Goal: Information Seeking & Learning: Learn about a topic

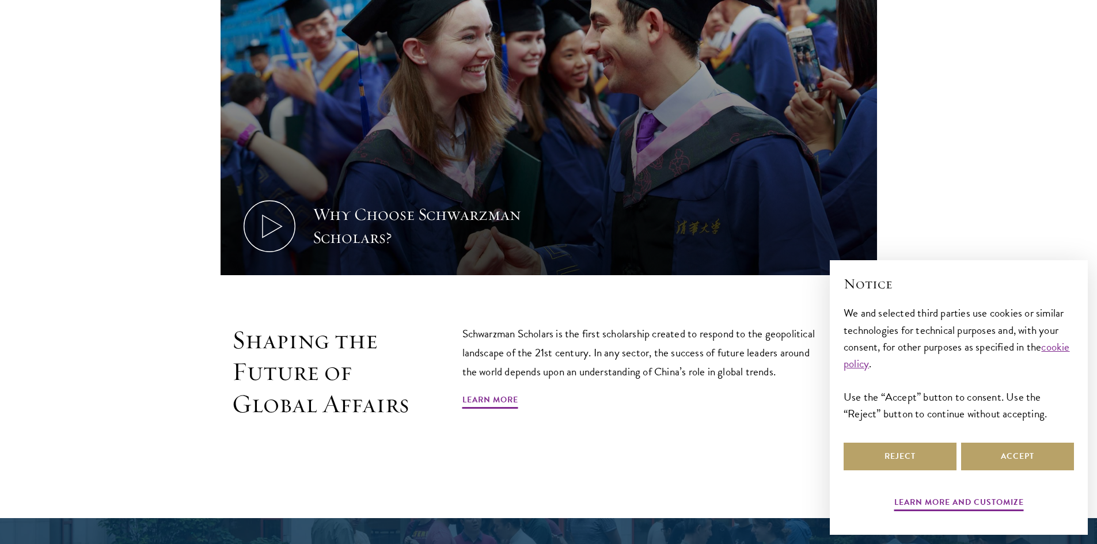
scroll to position [634, 0]
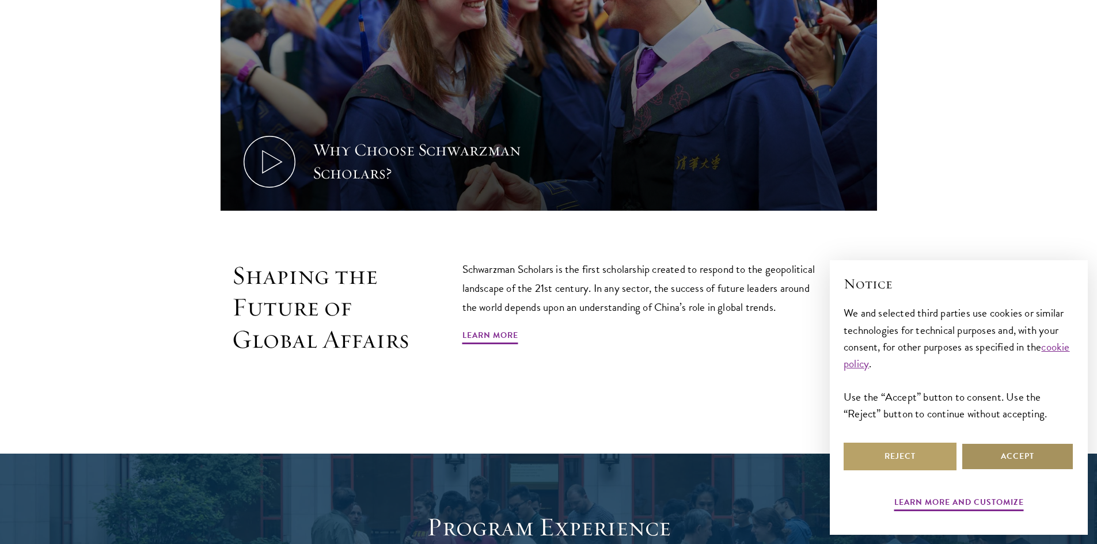
click at [1056, 455] on button "Accept" at bounding box center [1017, 457] width 113 height 28
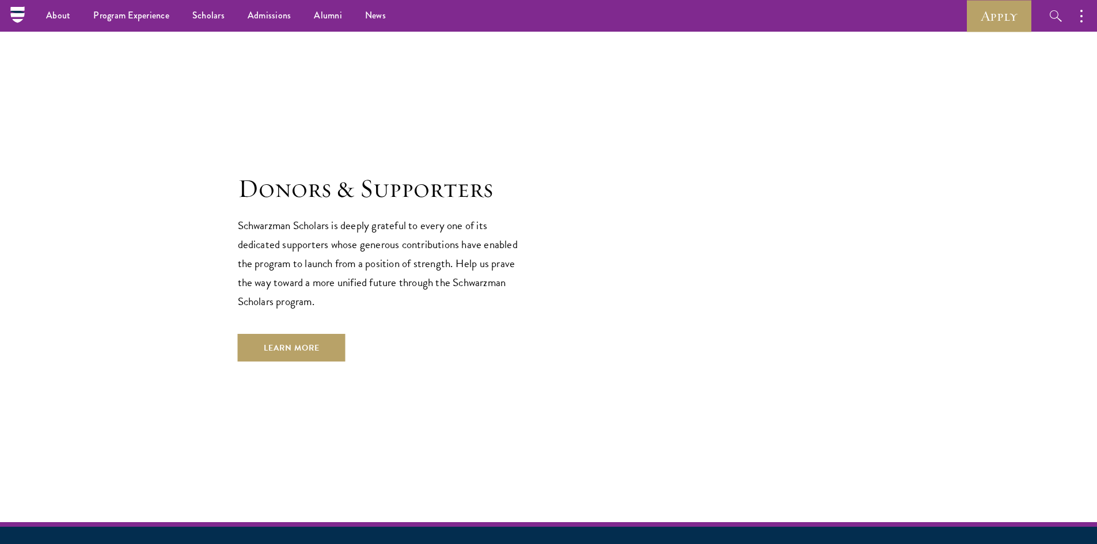
scroll to position [2739, 0]
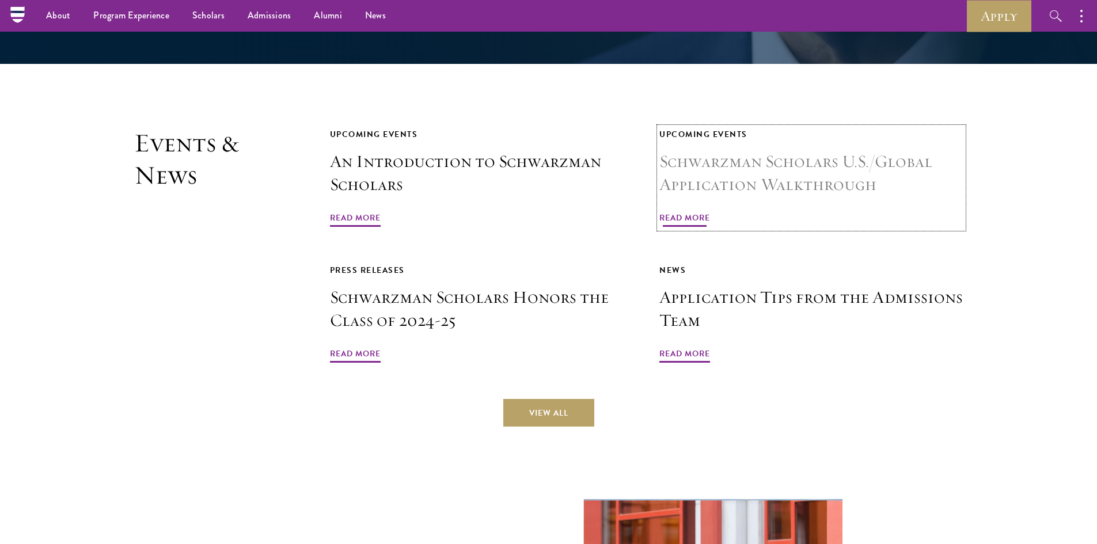
click at [695, 211] on span "Read More" at bounding box center [685, 220] width 51 height 18
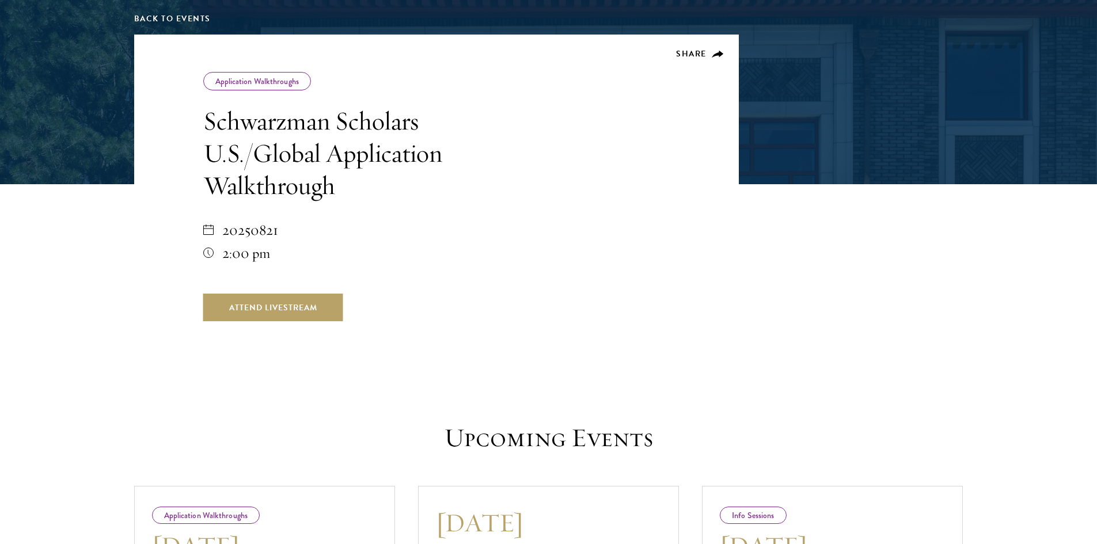
scroll to position [518, 0]
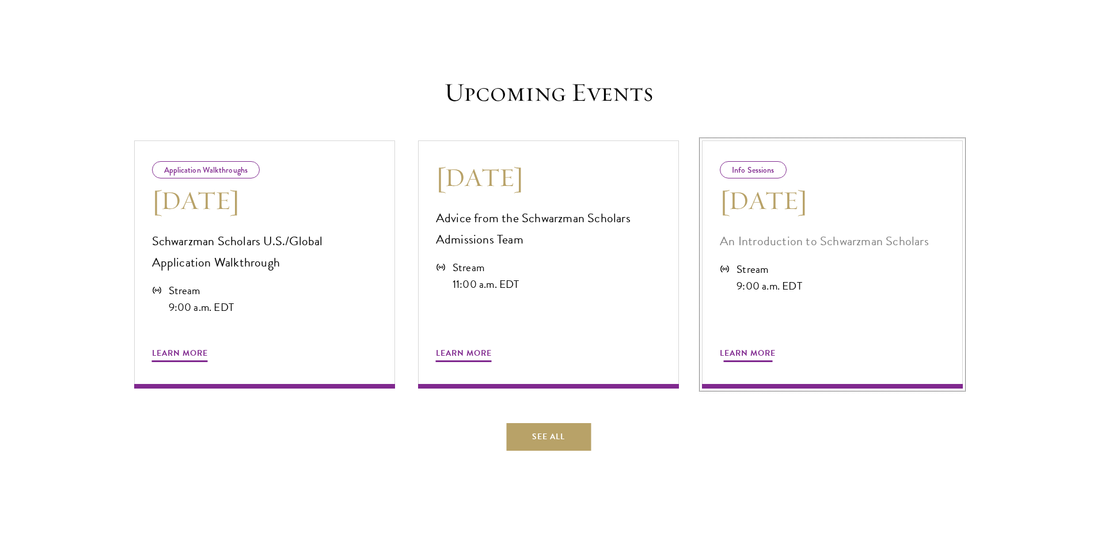
click at [845, 317] on div "Learn More" at bounding box center [832, 340] width 225 height 48
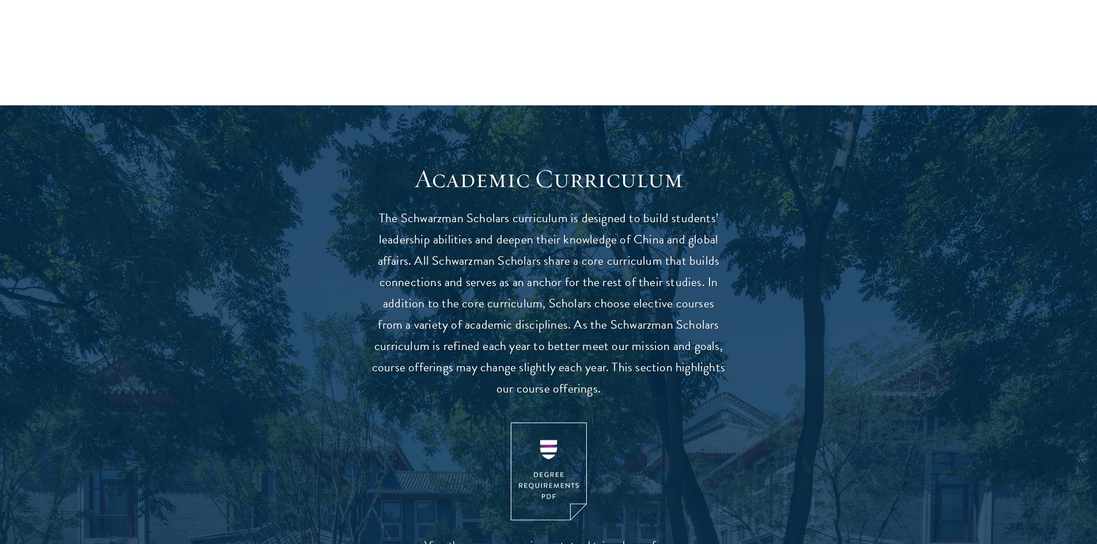
scroll to position [1037, 0]
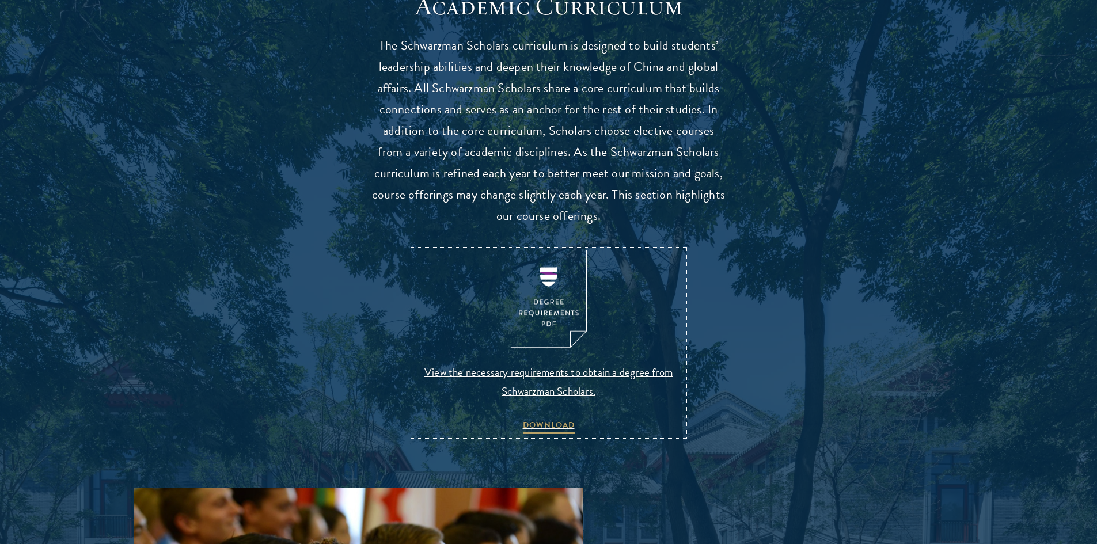
click at [541, 296] on img at bounding box center [549, 299] width 76 height 99
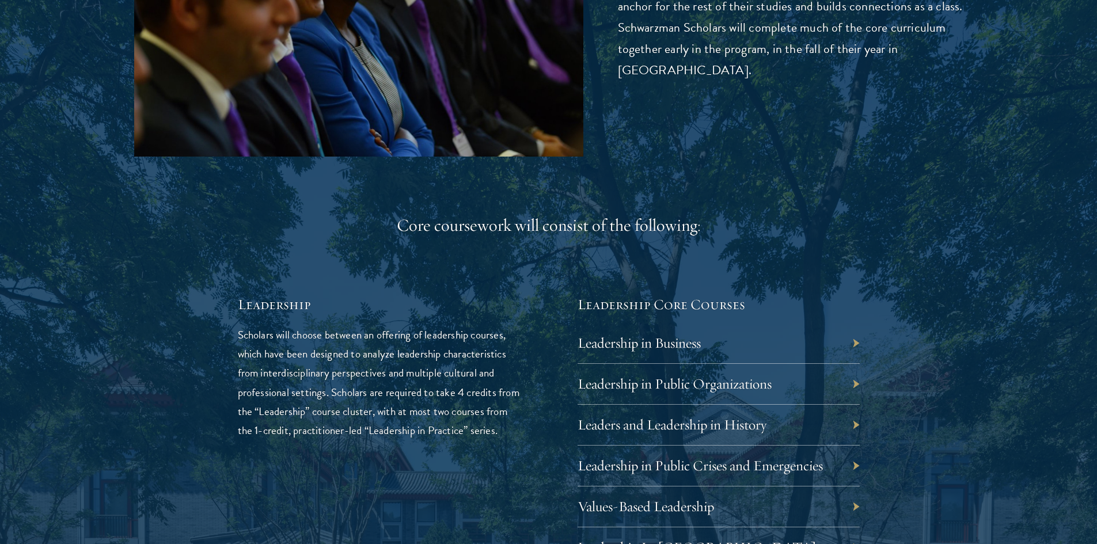
scroll to position [1786, 0]
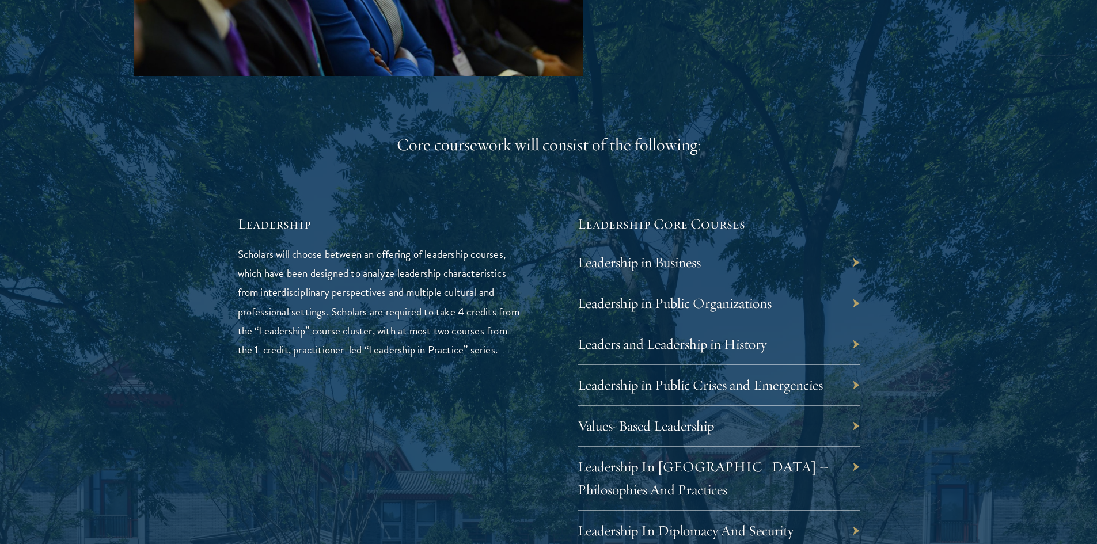
click at [693, 273] on div "Leadership in Business" at bounding box center [719, 263] width 282 height 41
click at [782, 263] on div "Leadership in Business" at bounding box center [719, 263] width 282 height 41
click at [841, 255] on div "Leadership in Business" at bounding box center [719, 263] width 282 height 41
click at [684, 264] on link "Leadership in Business" at bounding box center [647, 262] width 123 height 18
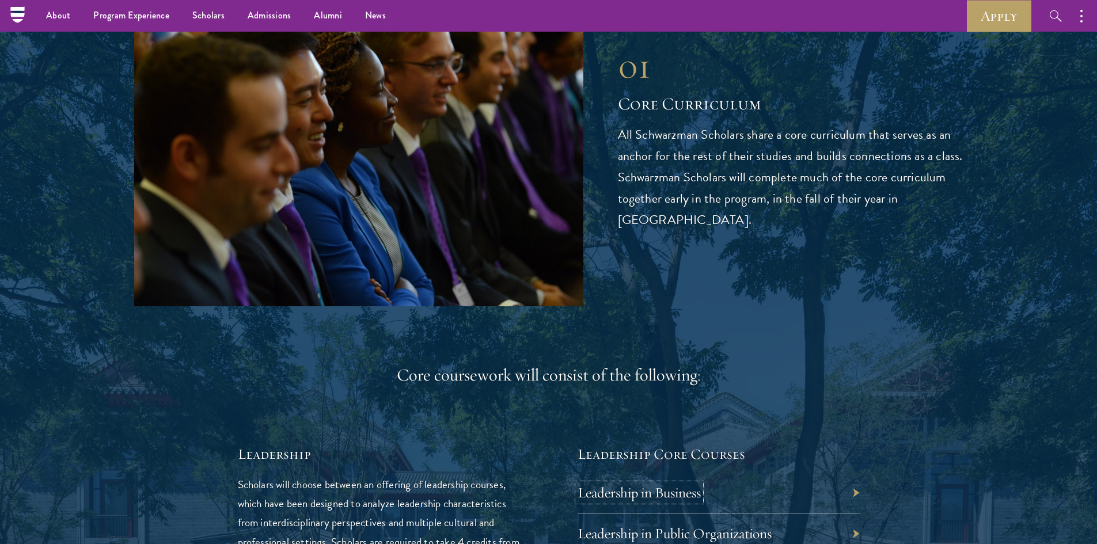
scroll to position [1210, 0]
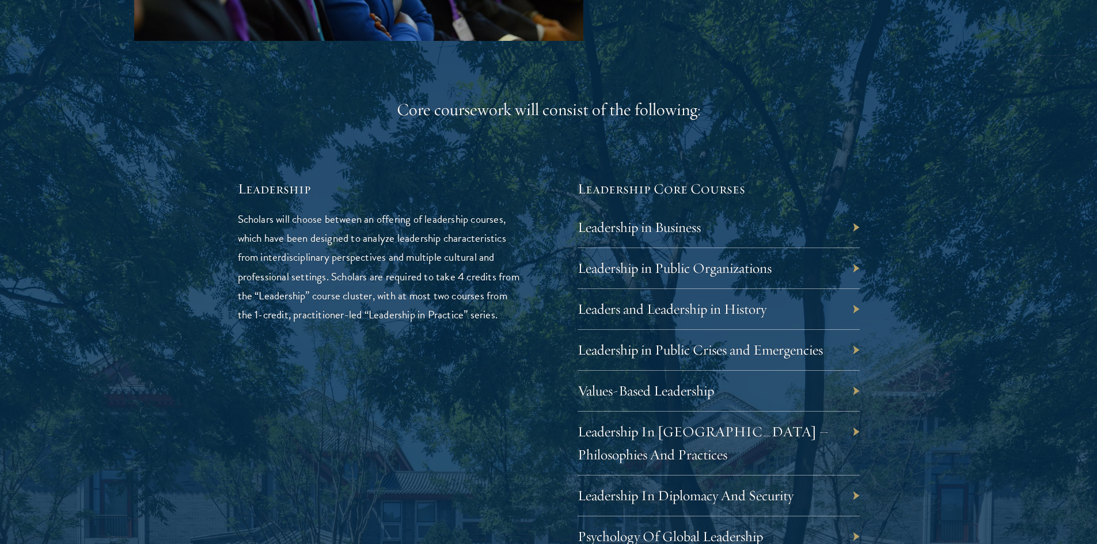
scroll to position [1901, 0]
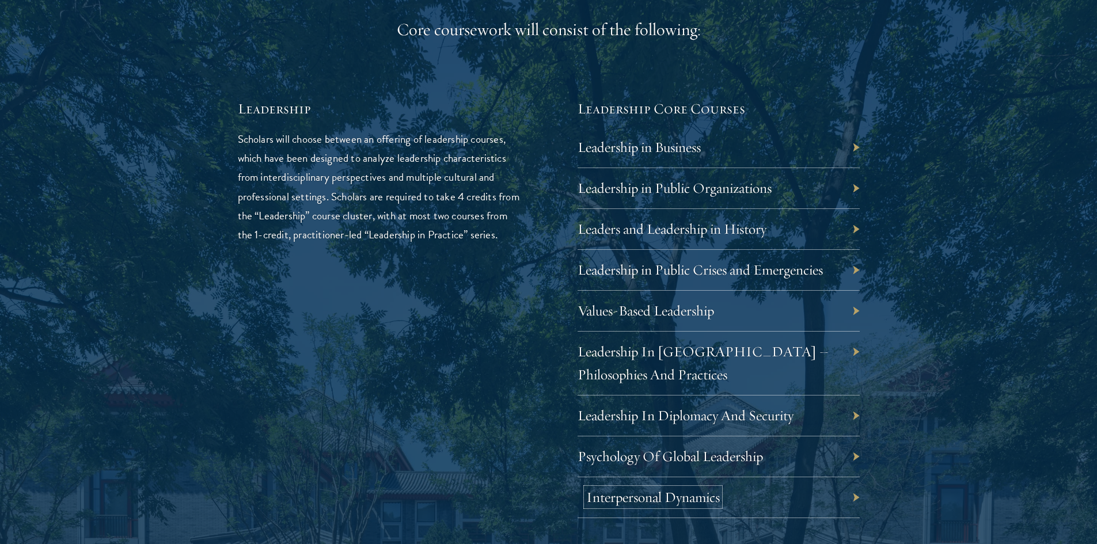
click at [662, 498] on link "Interpersonal Dynamics" at bounding box center [653, 498] width 134 height 18
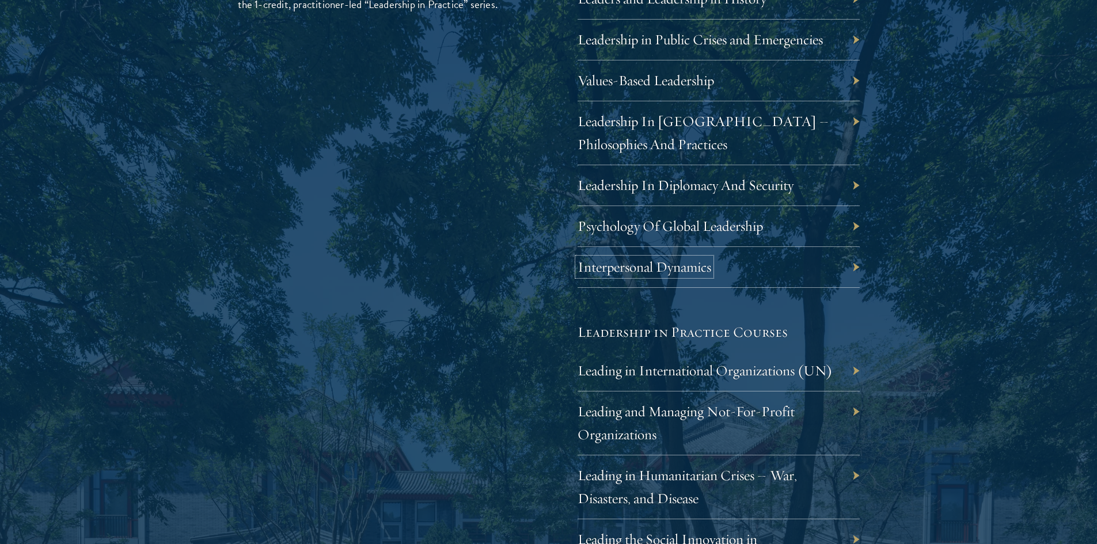
scroll to position [2304, 0]
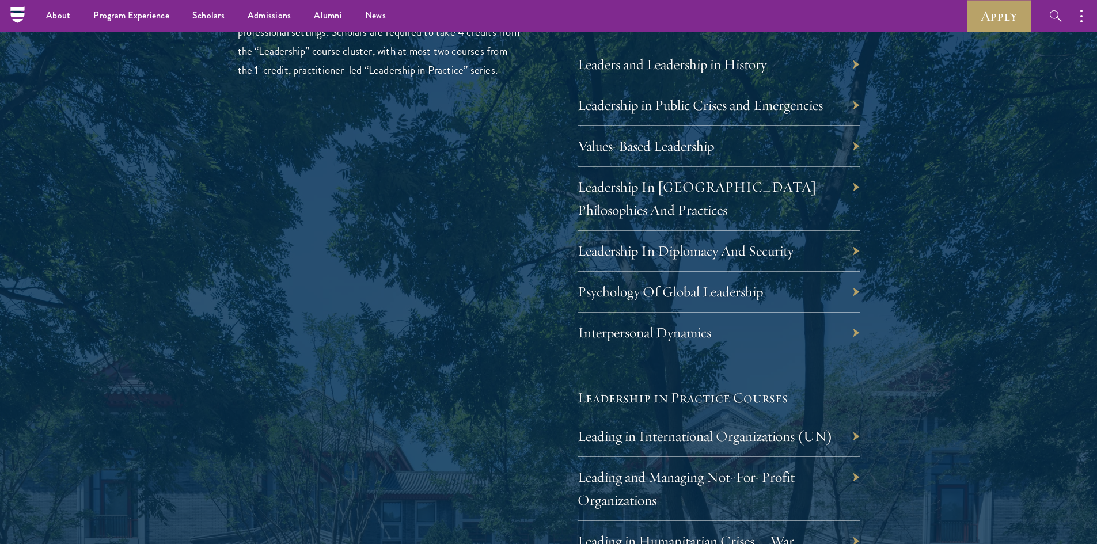
scroll to position [1959, 0]
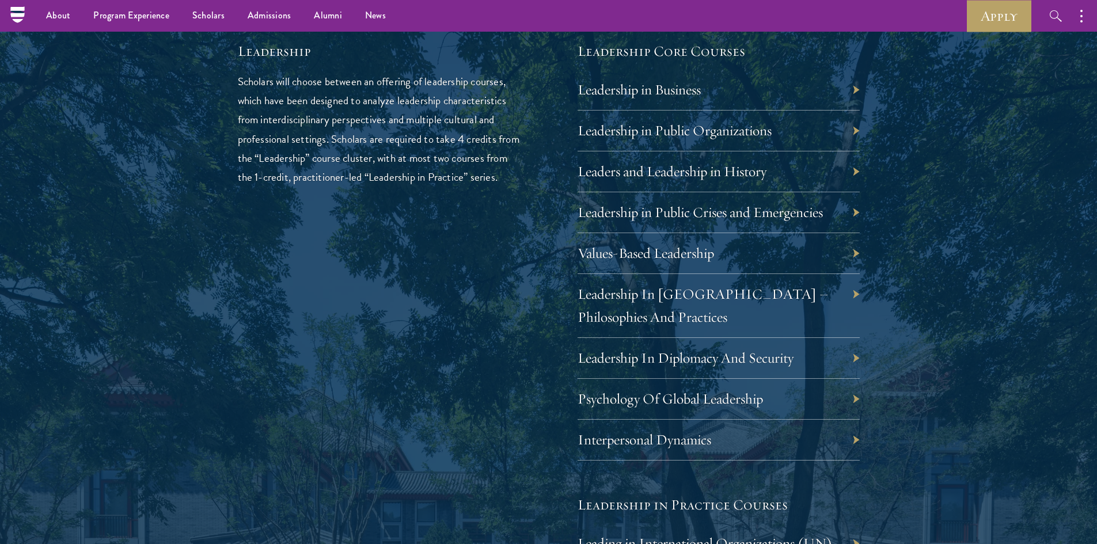
click at [935, 160] on div "01 Core Curriculum 01 Core Curriculum All Schwarzman Scholars share a core curr…" at bounding box center [549, 317] width 830 height 1502
click at [725, 128] on link "Leadership in Public Organizations" at bounding box center [683, 131] width 194 height 18
click at [729, 399] on link "Psychology Of Global Leadership" at bounding box center [678, 399] width 185 height 18
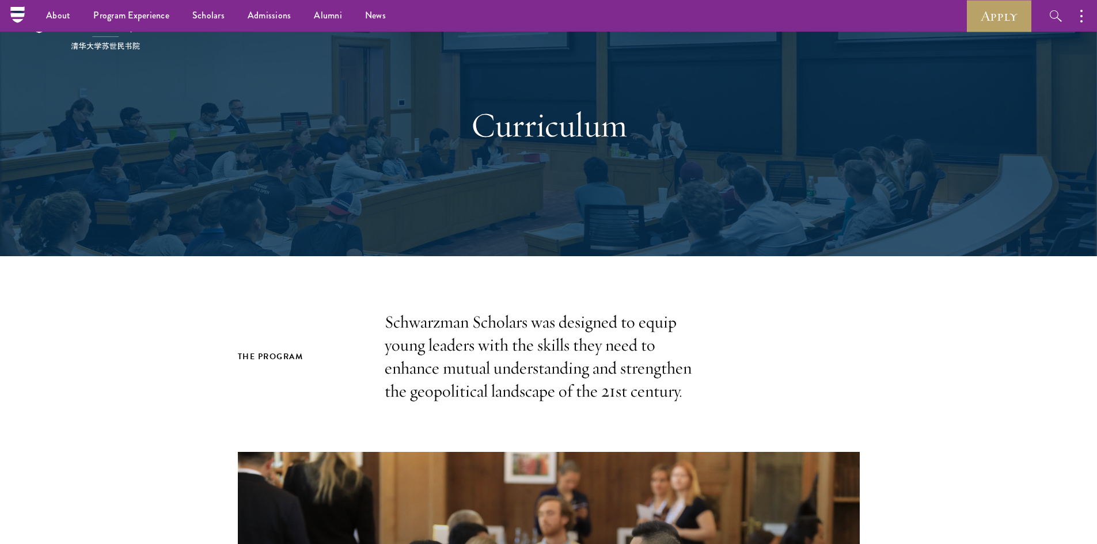
scroll to position [0, 0]
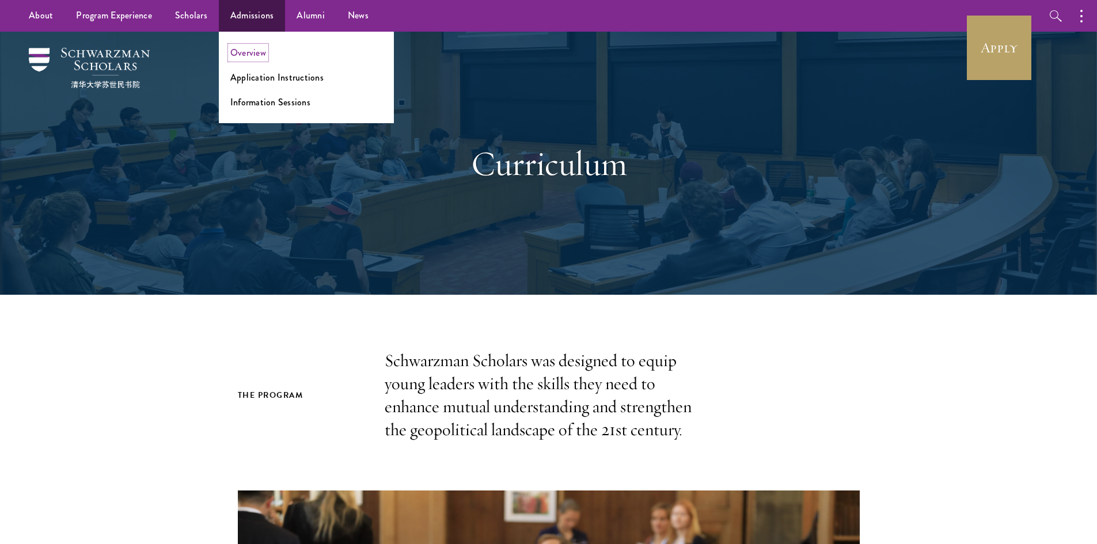
click at [238, 54] on link "Overview" at bounding box center [248, 52] width 36 height 13
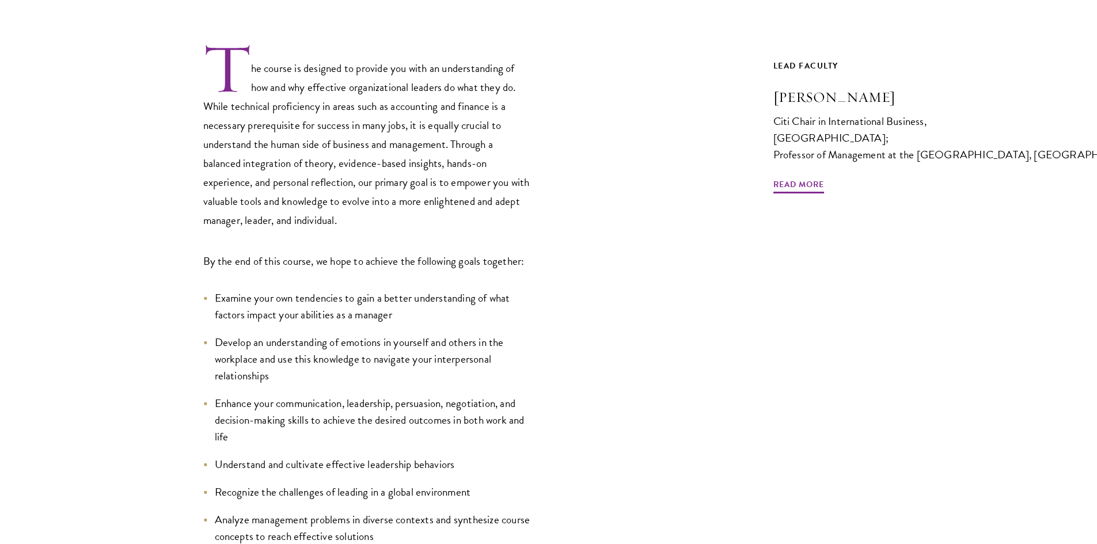
scroll to position [461, 0]
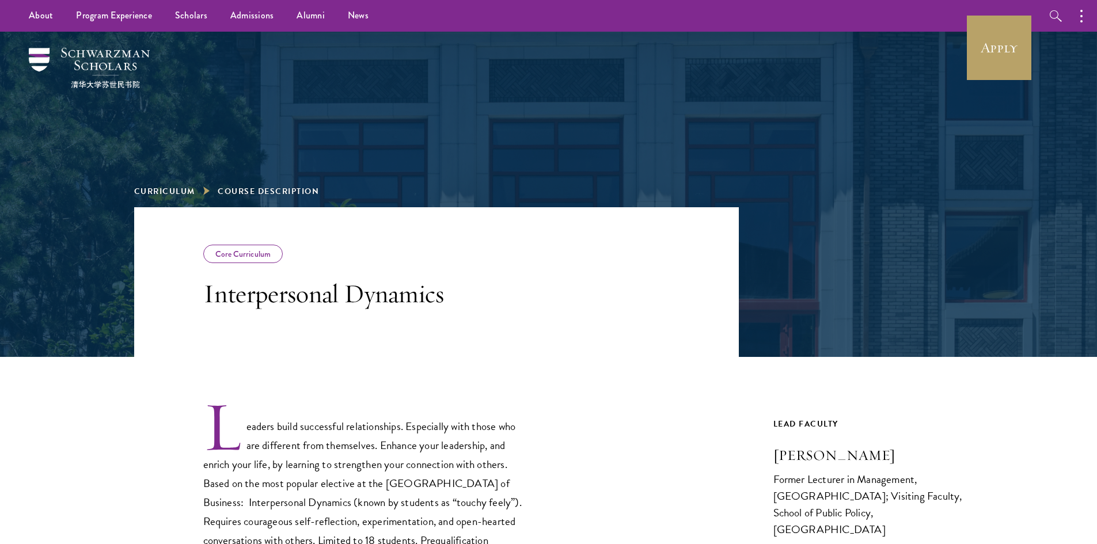
scroll to position [230, 0]
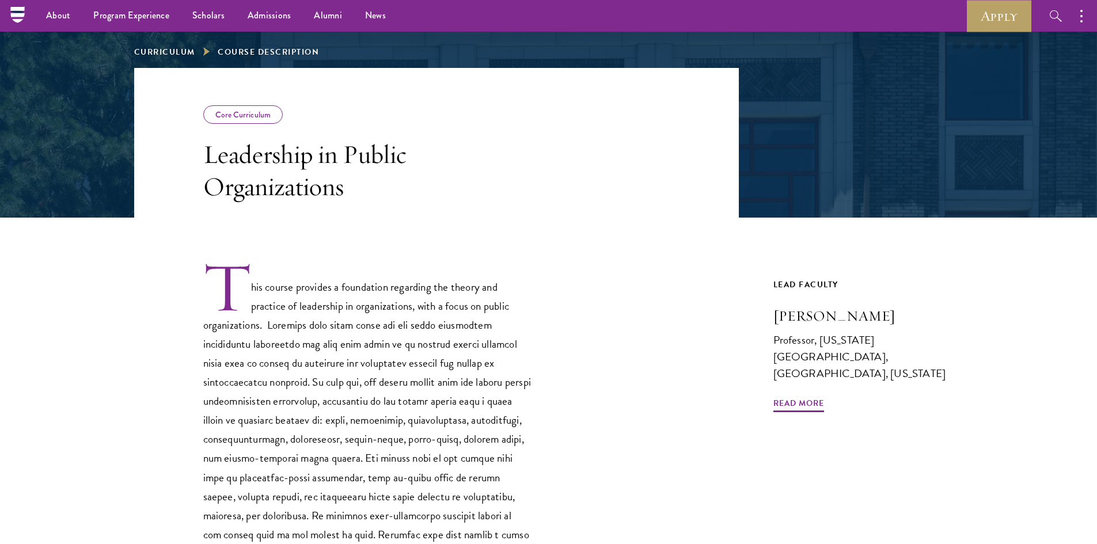
scroll to position [58, 0]
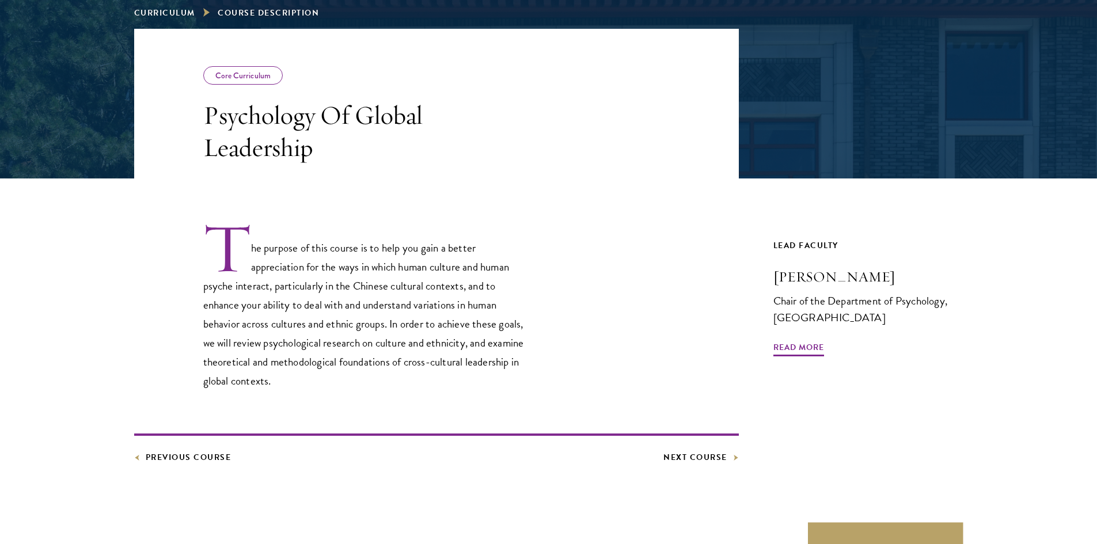
scroll to position [288, 0]
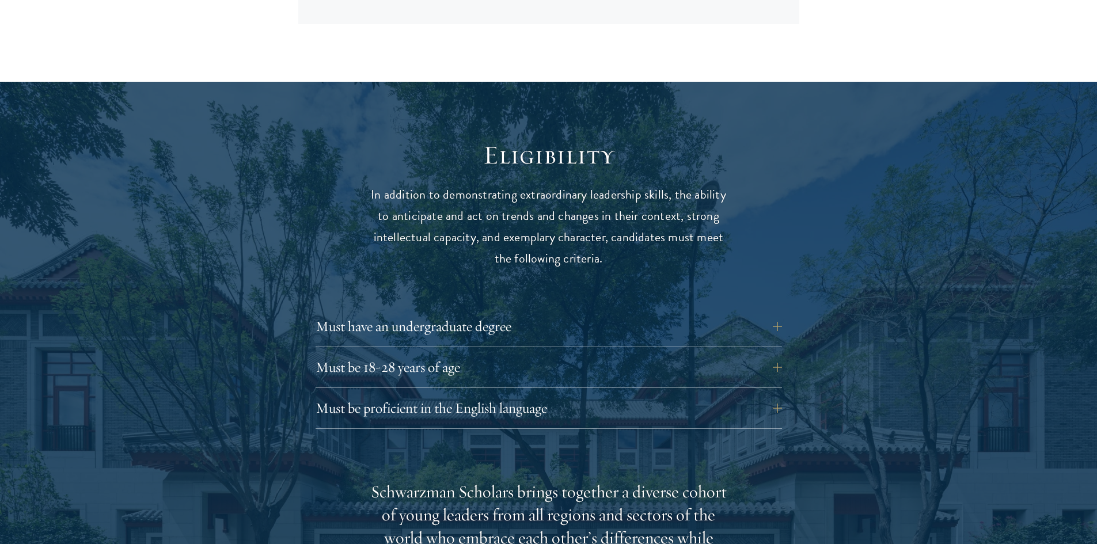
scroll to position [1498, 0]
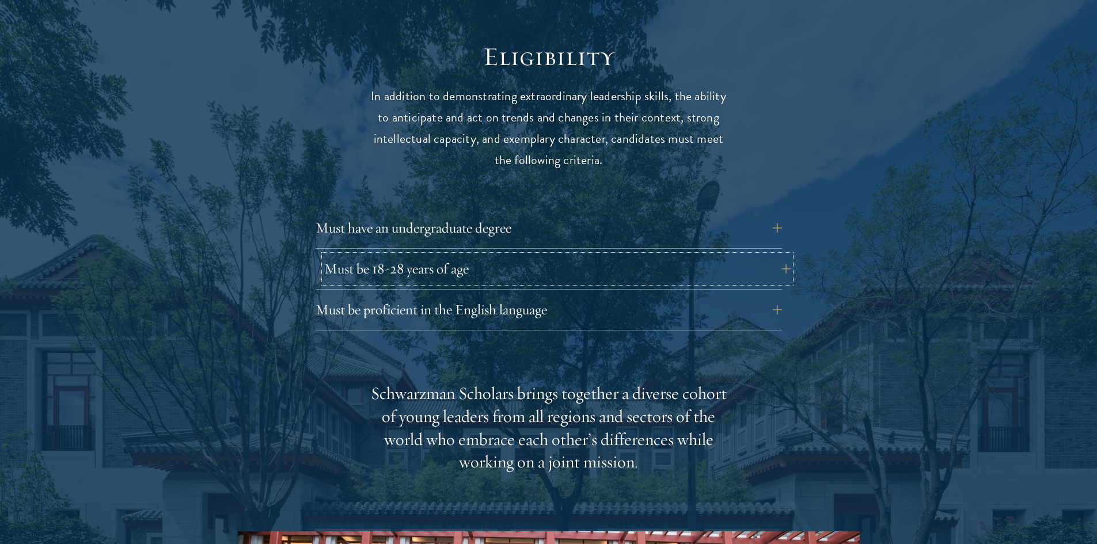
click at [366, 255] on button "Must be 18-28 years of age" at bounding box center [557, 269] width 467 height 28
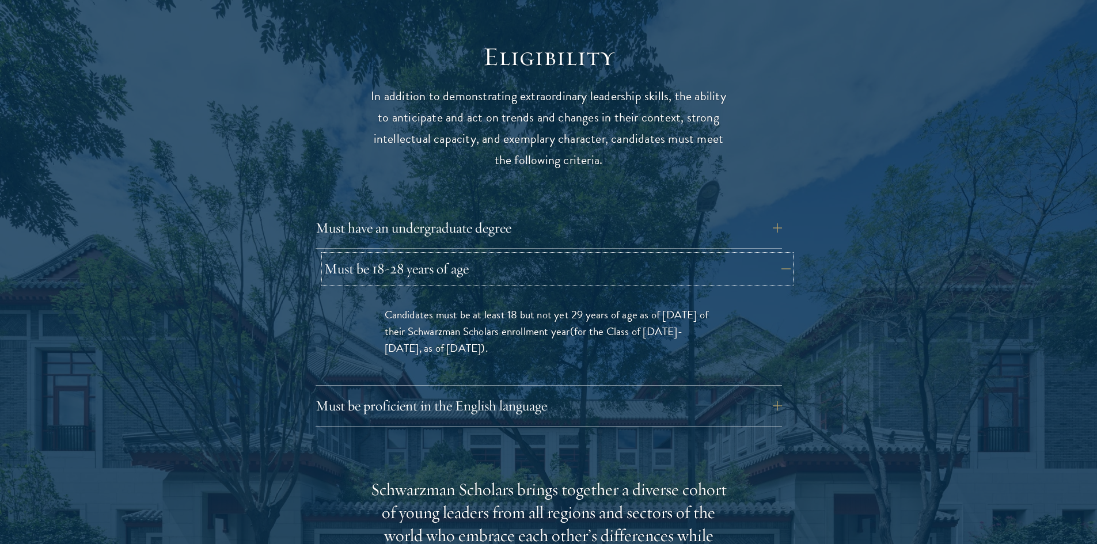
click at [366, 255] on button "Must be 18-28 years of age" at bounding box center [557, 269] width 467 height 28
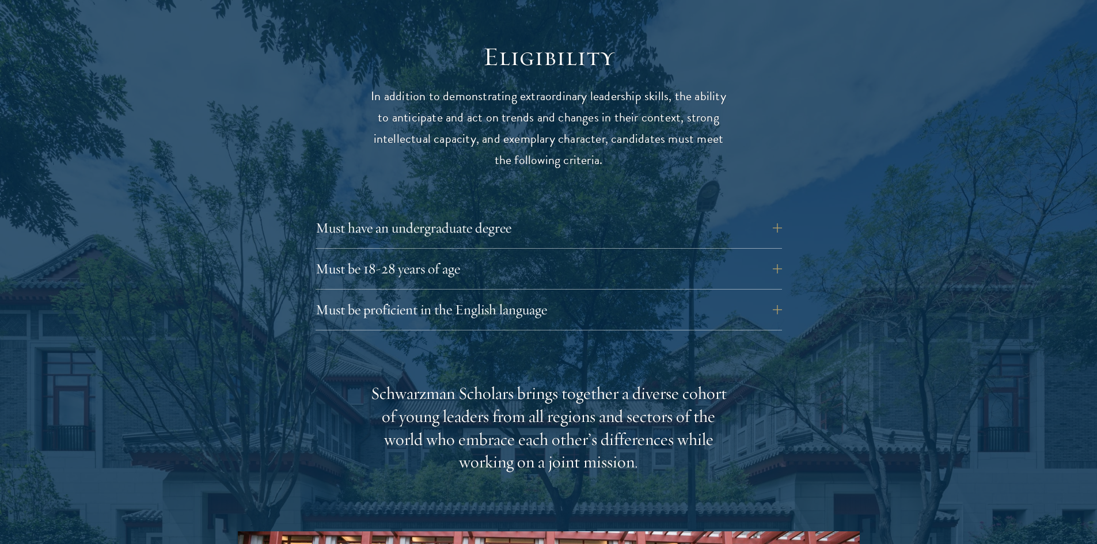
click at [362, 301] on div "Must be proficient in the English language Applicants must demonstrate strong E…" at bounding box center [549, 313] width 467 height 35
click at [356, 269] on div "Must have an undergraduate degree Applicants who are currently enrolled in unde…" at bounding box center [549, 272] width 467 height 116
click at [356, 296] on button "Must be proficient in the English language" at bounding box center [557, 310] width 467 height 28
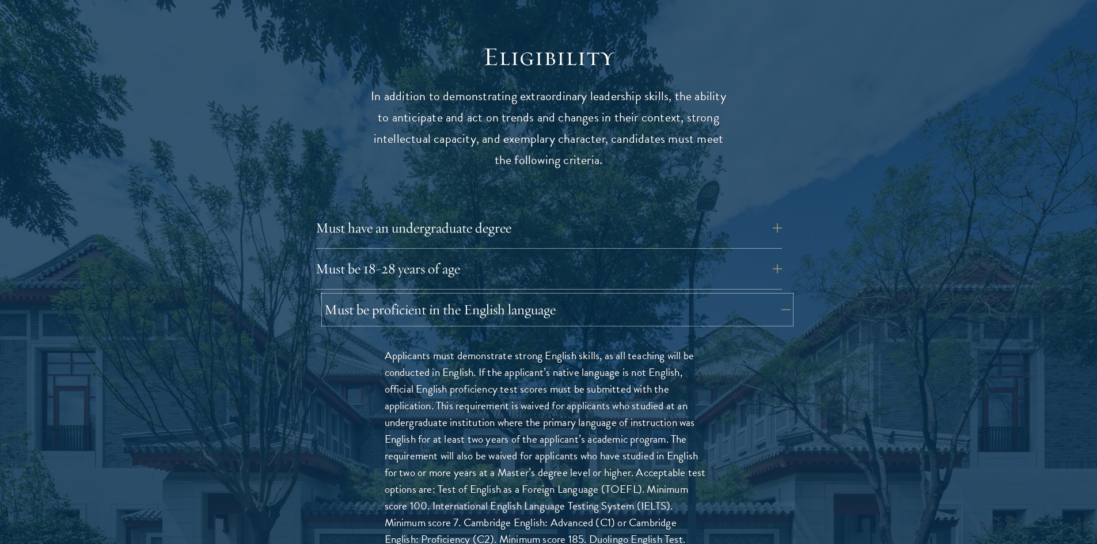
click at [356, 296] on button "Must be proficient in the English language" at bounding box center [557, 310] width 467 height 28
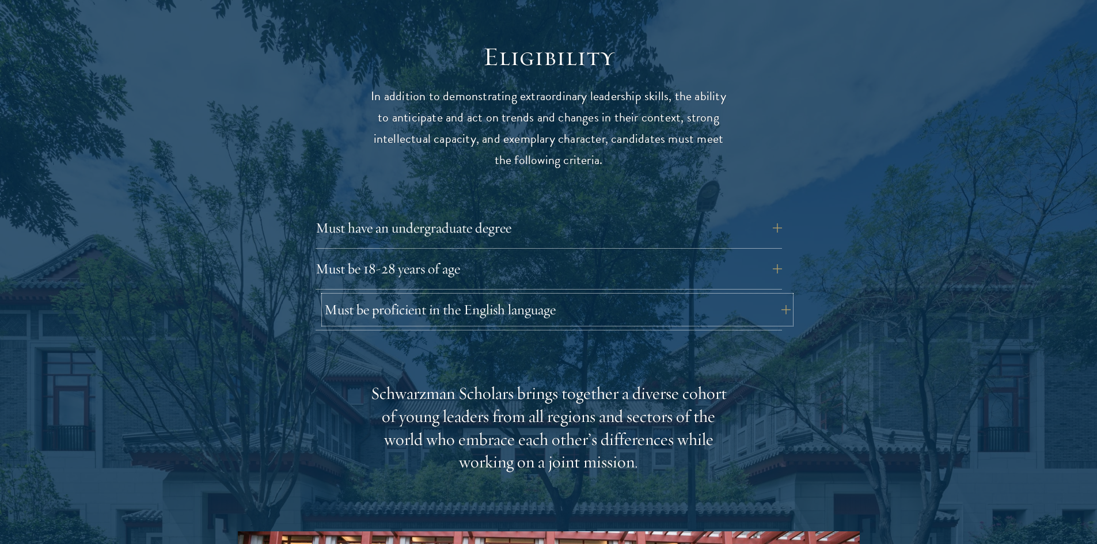
click at [356, 296] on button "Must be proficient in the English language" at bounding box center [557, 310] width 467 height 28
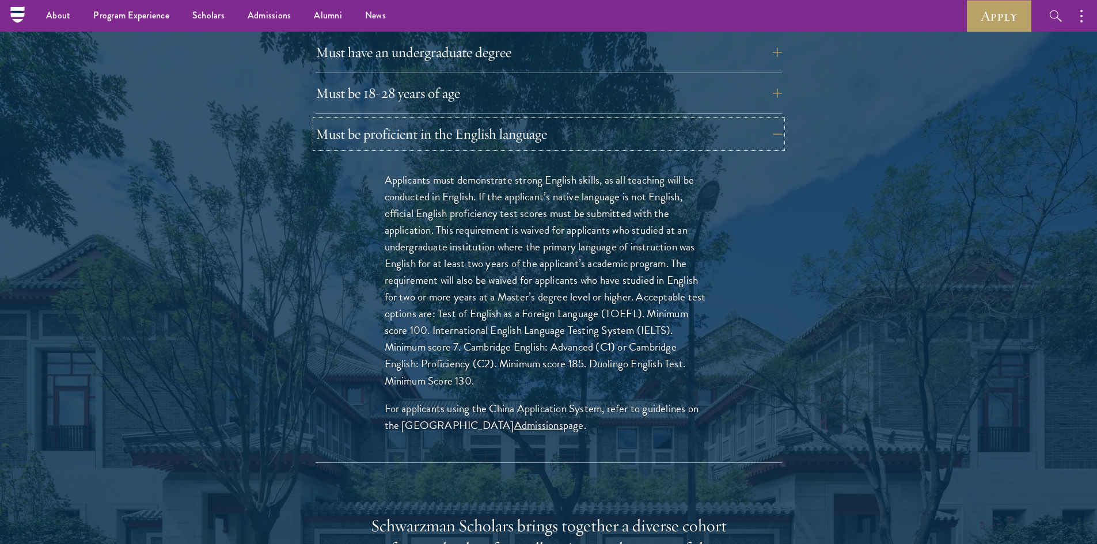
scroll to position [1613, 0]
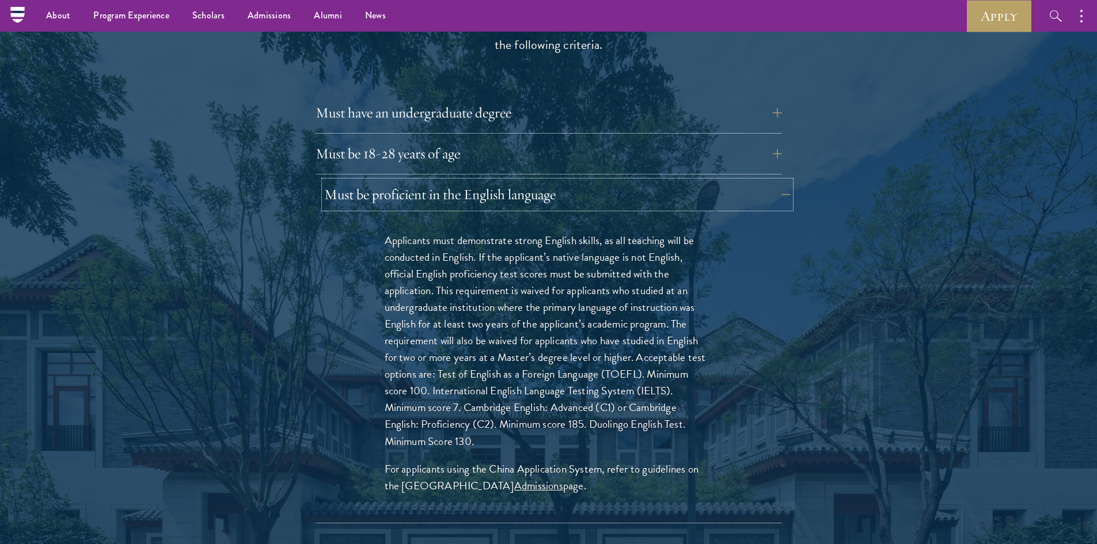
click at [614, 181] on button "Must be proficient in the English language" at bounding box center [557, 195] width 467 height 28
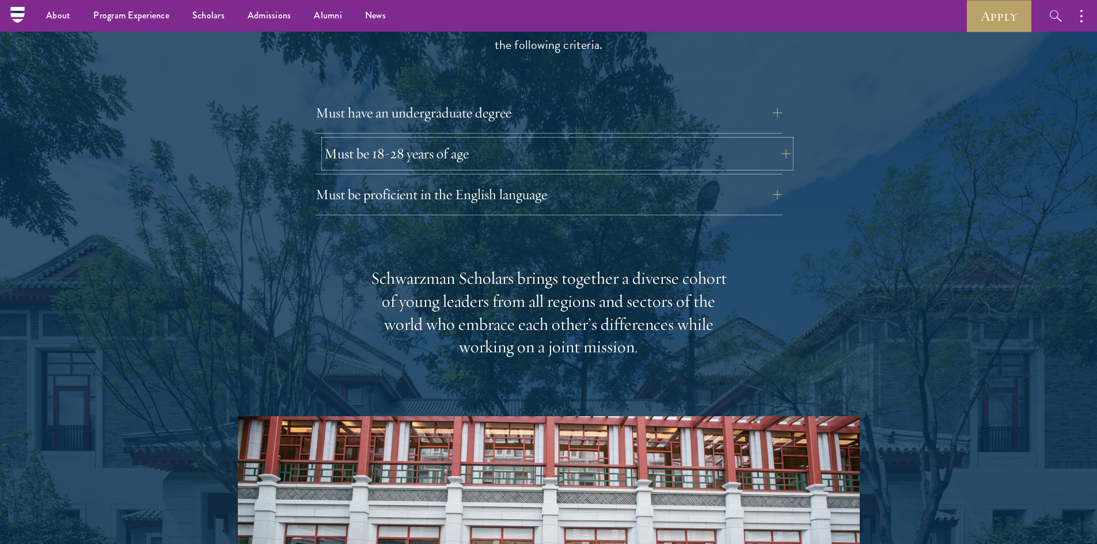
click at [614, 140] on button "Must be 18-28 years of age" at bounding box center [557, 154] width 467 height 28
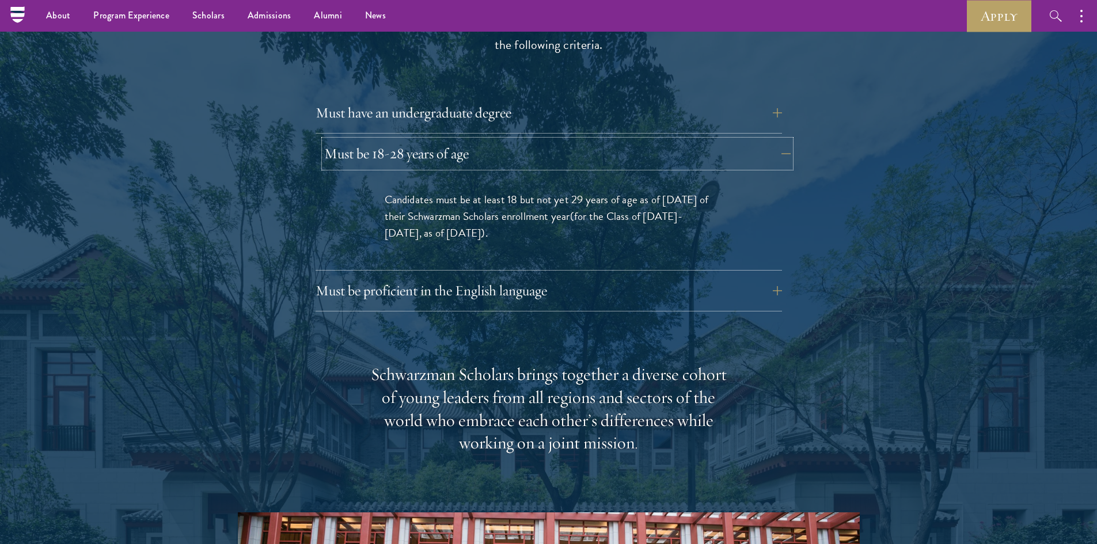
click at [601, 140] on button "Must be 18-28 years of age" at bounding box center [557, 154] width 467 height 28
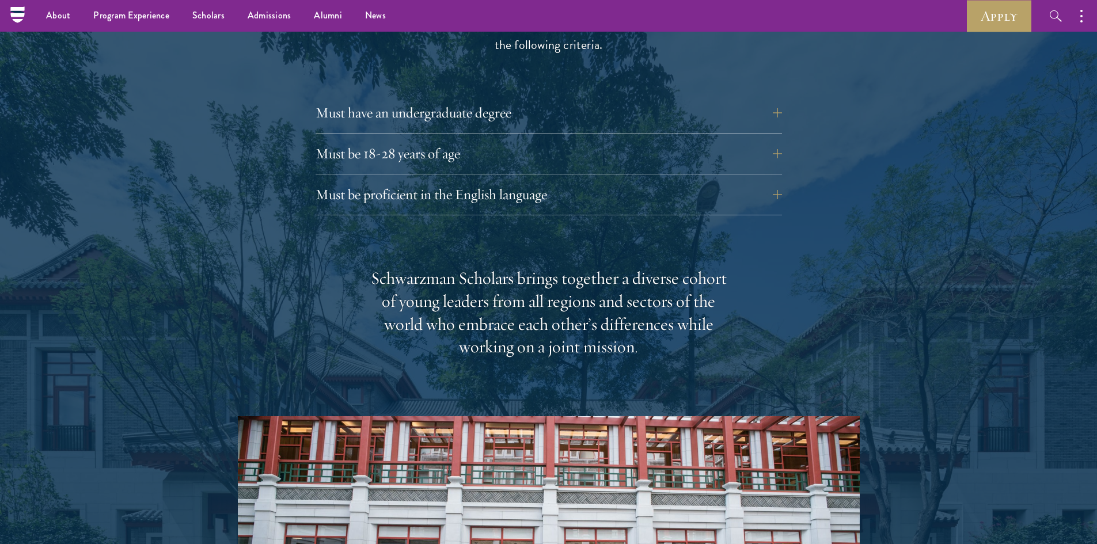
click at [586, 146] on div "Must be 18-28 years of age Candidates must be at least 18 but not yet 29 years …" at bounding box center [549, 157] width 467 height 35
click at [579, 99] on button "Must have an undergraduate degree" at bounding box center [557, 113] width 467 height 28
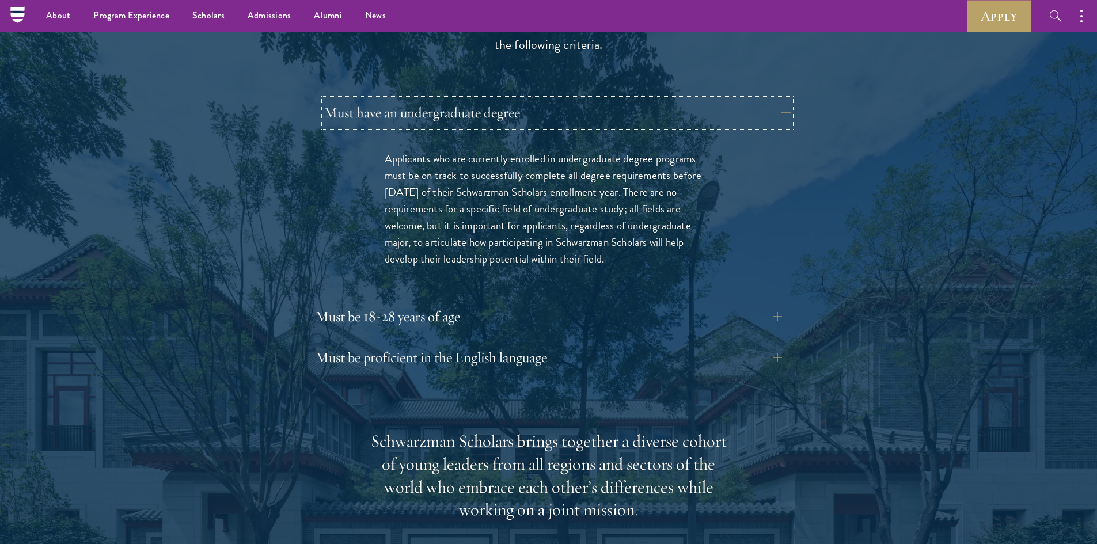
click at [578, 99] on button "Must have an undergraduate degree" at bounding box center [557, 113] width 467 height 28
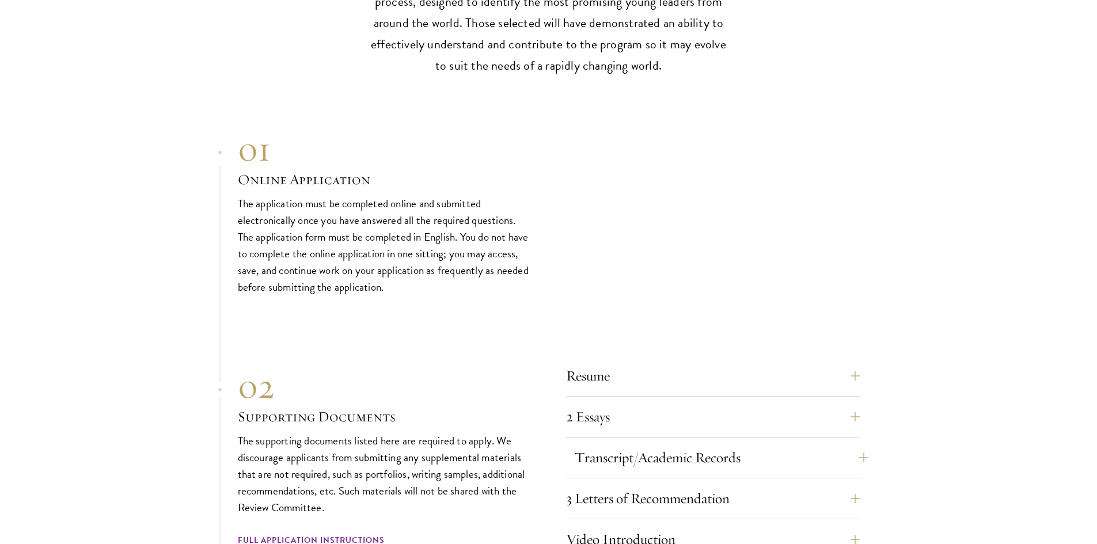
scroll to position [3687, 0]
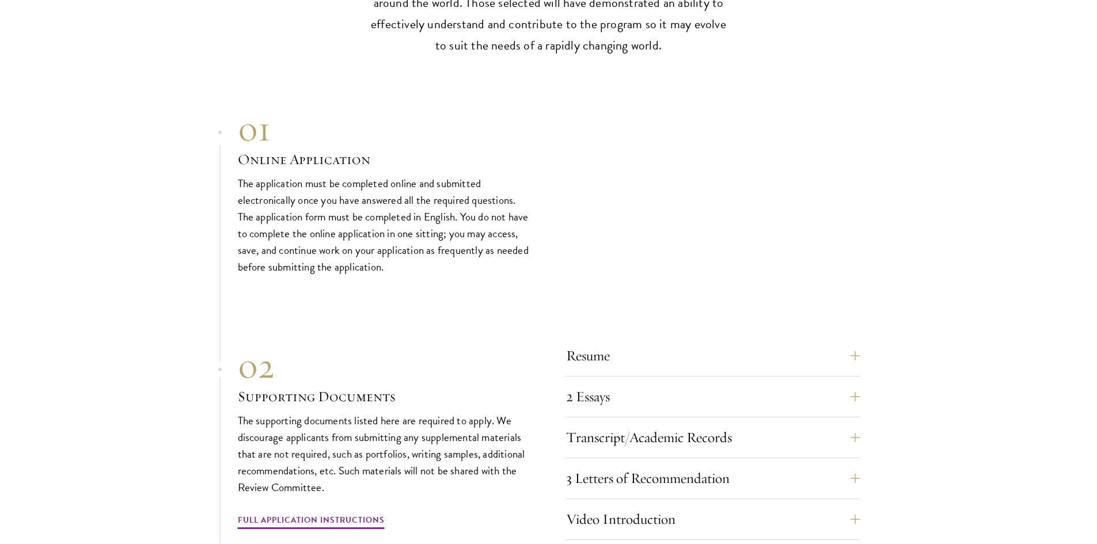
click at [671, 414] on div "Resume A current version of your resume or CV (maximum 2 pages). 2 Essays The t…" at bounding box center [713, 441] width 294 height 198
click at [661, 448] on div "Transcript/Academic Records You are required to scan and upload official transc…" at bounding box center [713, 441] width 294 height 35
click at [673, 431] on button "Transcript/Academic Records" at bounding box center [722, 438] width 294 height 28
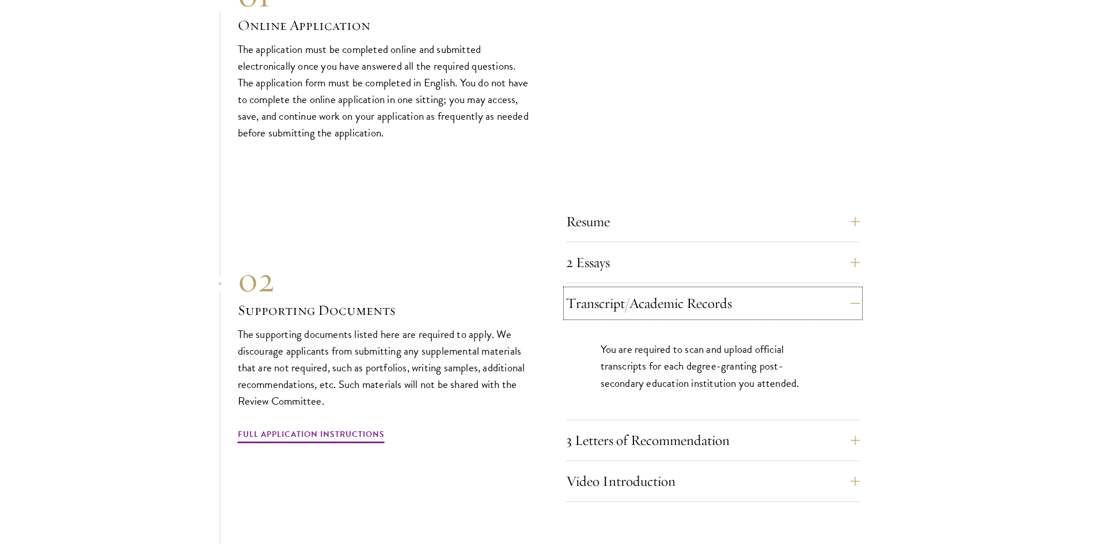
scroll to position [3917, 0]
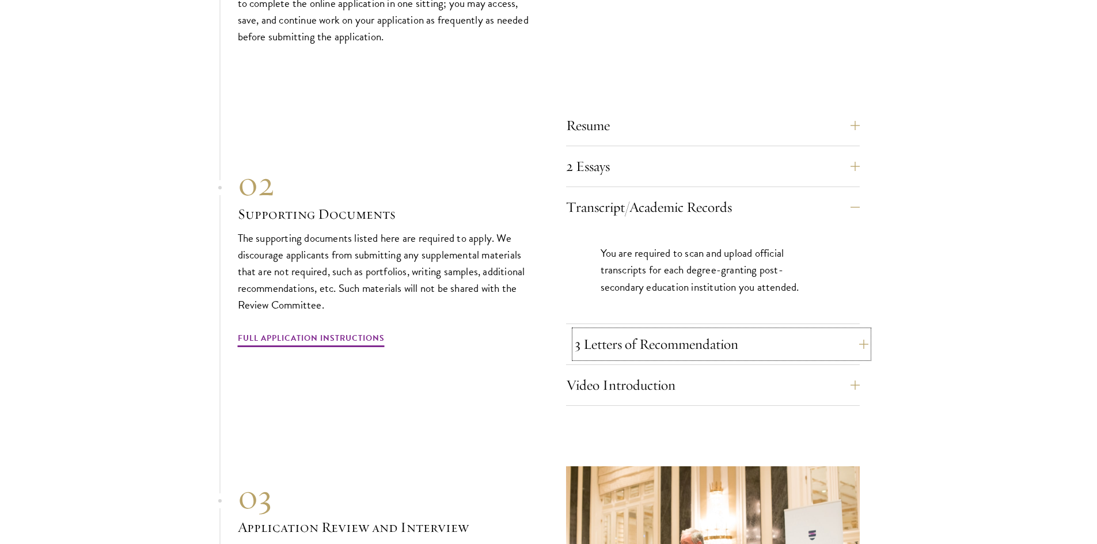
click at [729, 340] on button "3 Letters of Recommendation" at bounding box center [722, 345] width 294 height 28
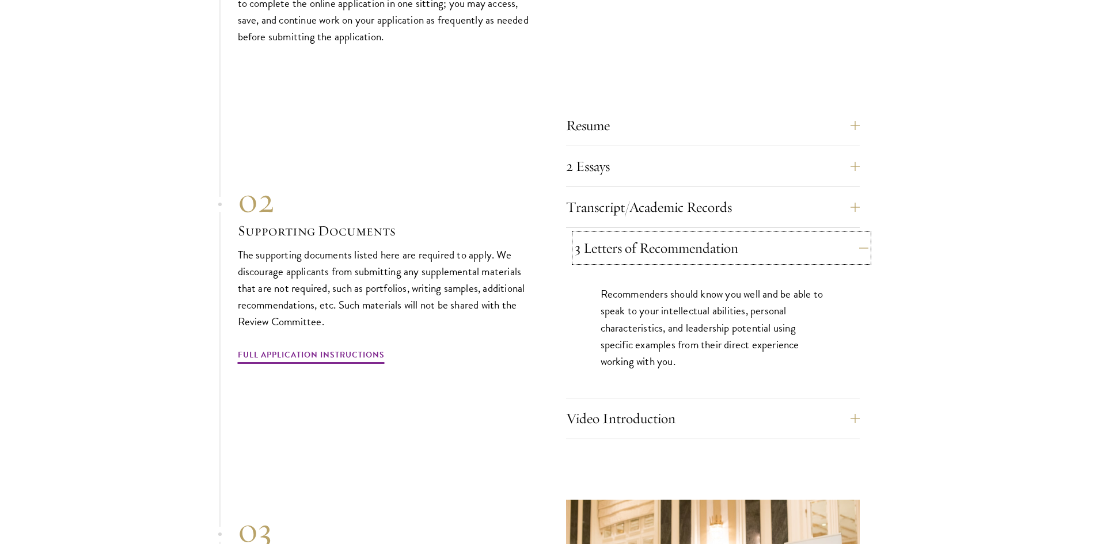
click at [705, 248] on button "3 Letters of Recommendation" at bounding box center [722, 248] width 294 height 28
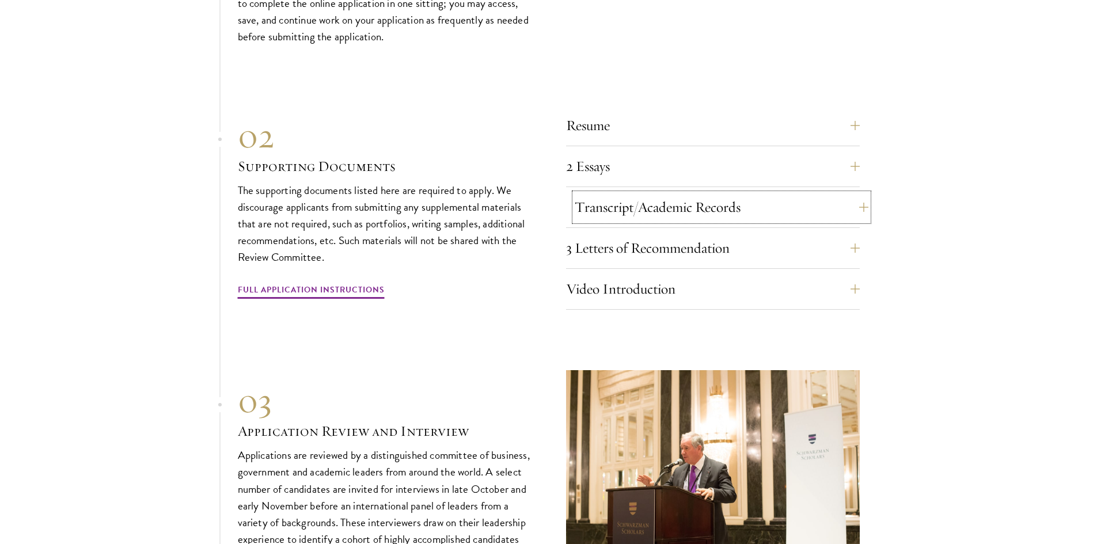
click at [706, 210] on button "Transcript/Academic Records" at bounding box center [722, 208] width 294 height 28
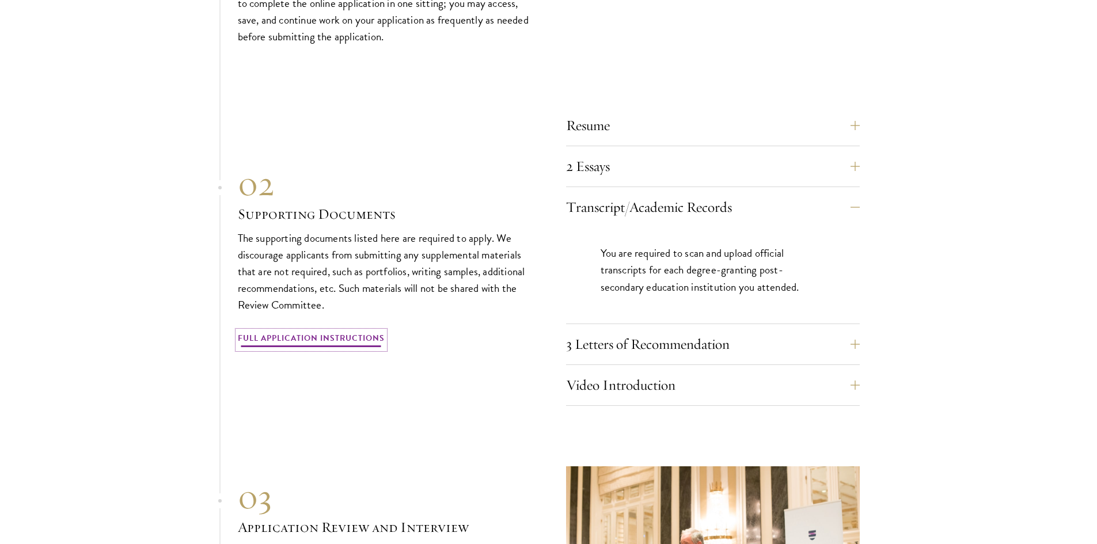
click at [313, 331] on link "Full Application Instructions" at bounding box center [311, 340] width 147 height 18
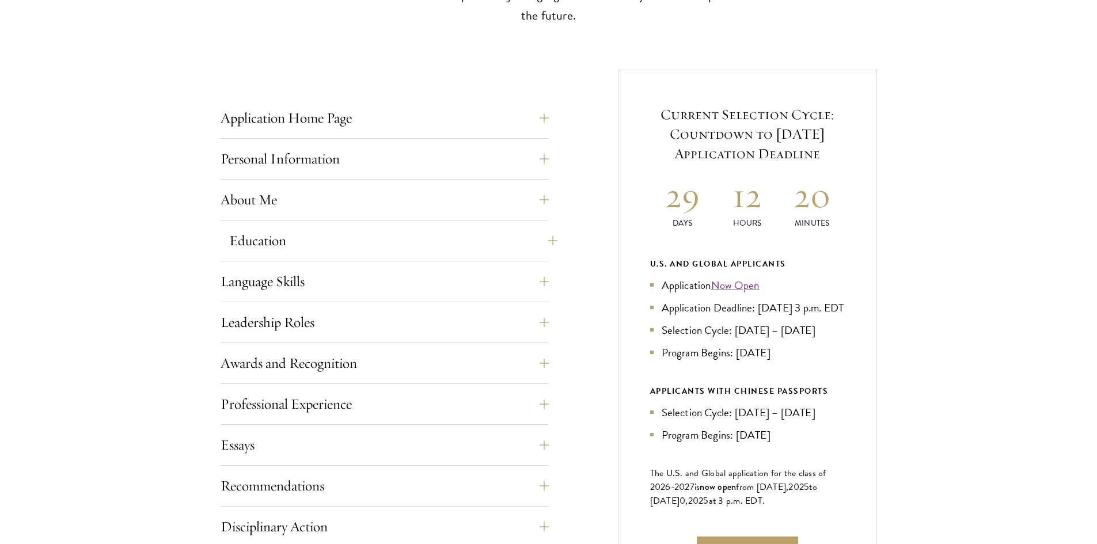
scroll to position [461, 0]
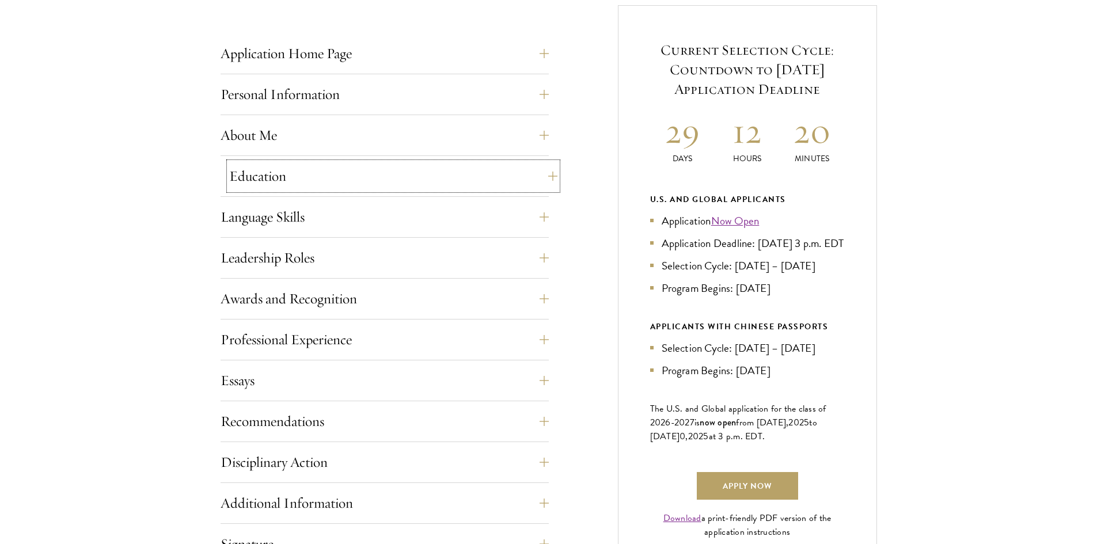
click at [356, 172] on button "Education" at bounding box center [393, 176] width 328 height 28
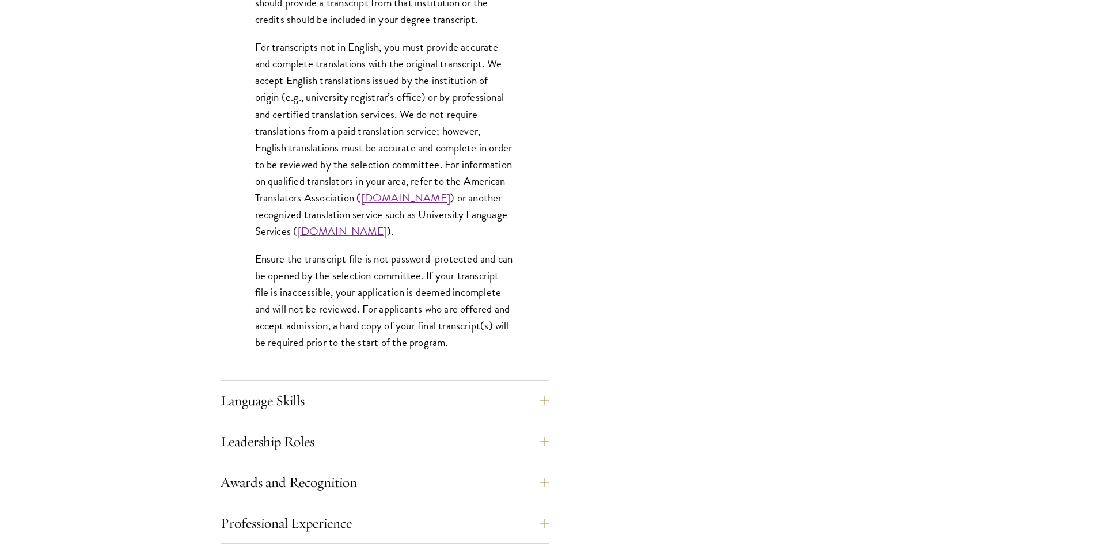
scroll to position [1728, 0]
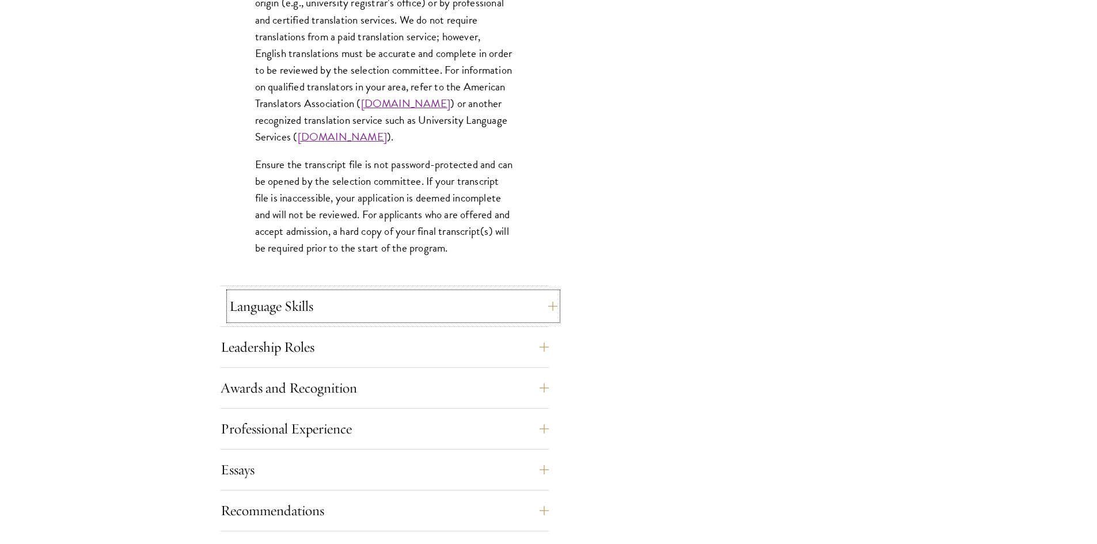
click at [386, 299] on button "Language Skills" at bounding box center [393, 307] width 328 height 28
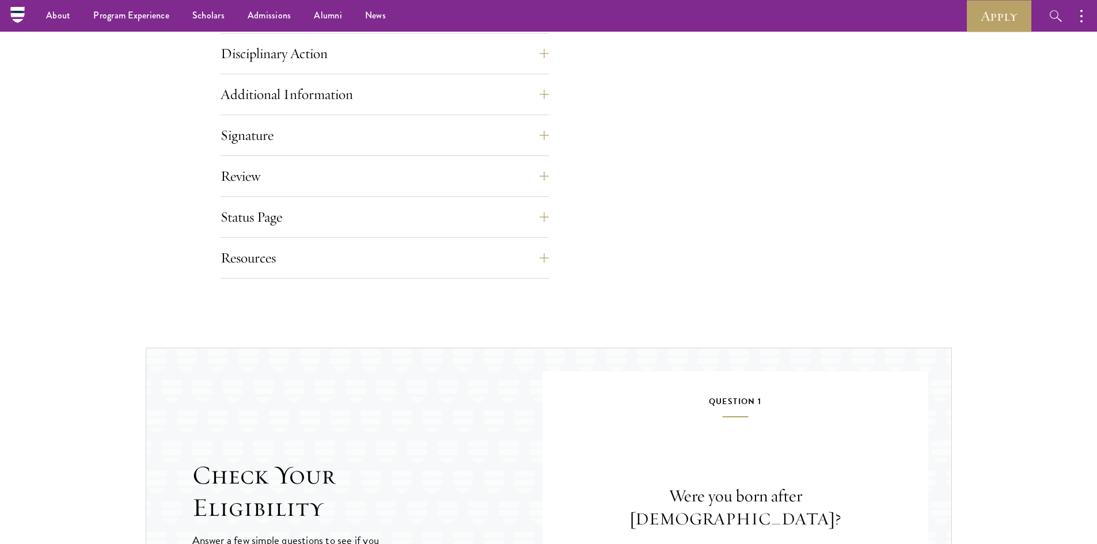
scroll to position [1152, 0]
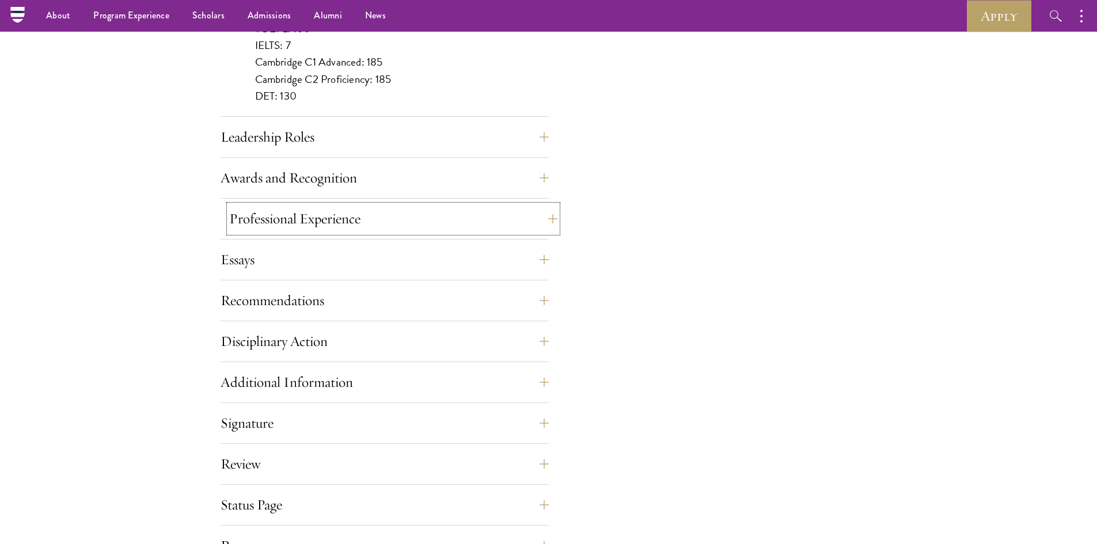
click at [362, 216] on button "Professional Experience" at bounding box center [393, 219] width 328 height 28
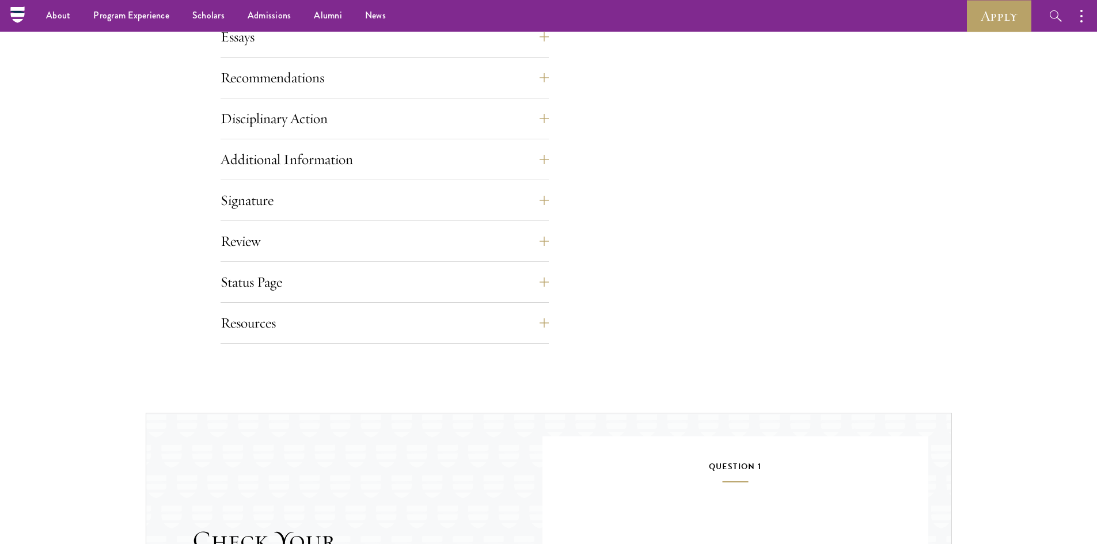
scroll to position [922, 0]
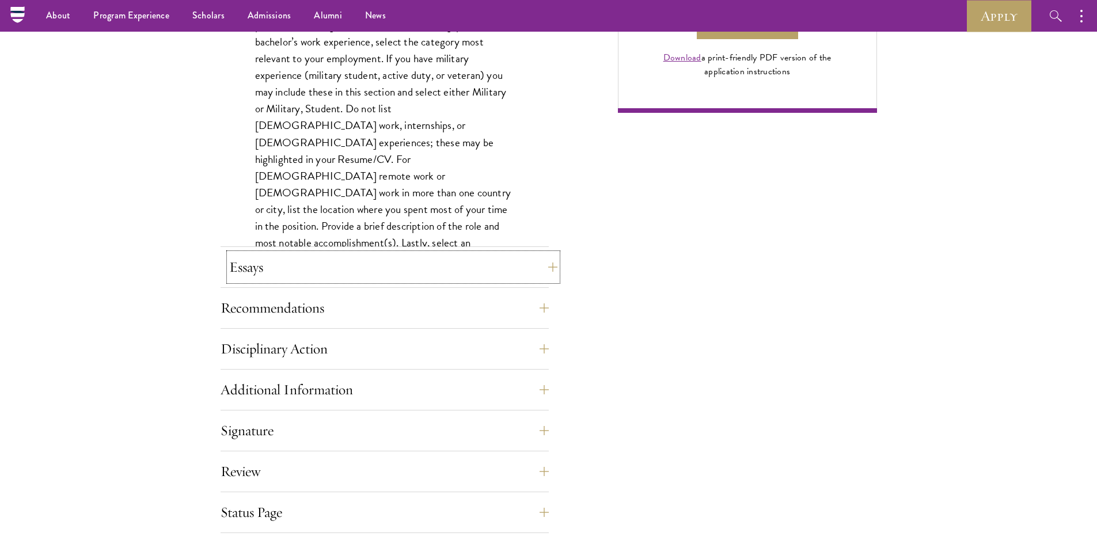
click at [336, 271] on button "Essays" at bounding box center [393, 267] width 328 height 28
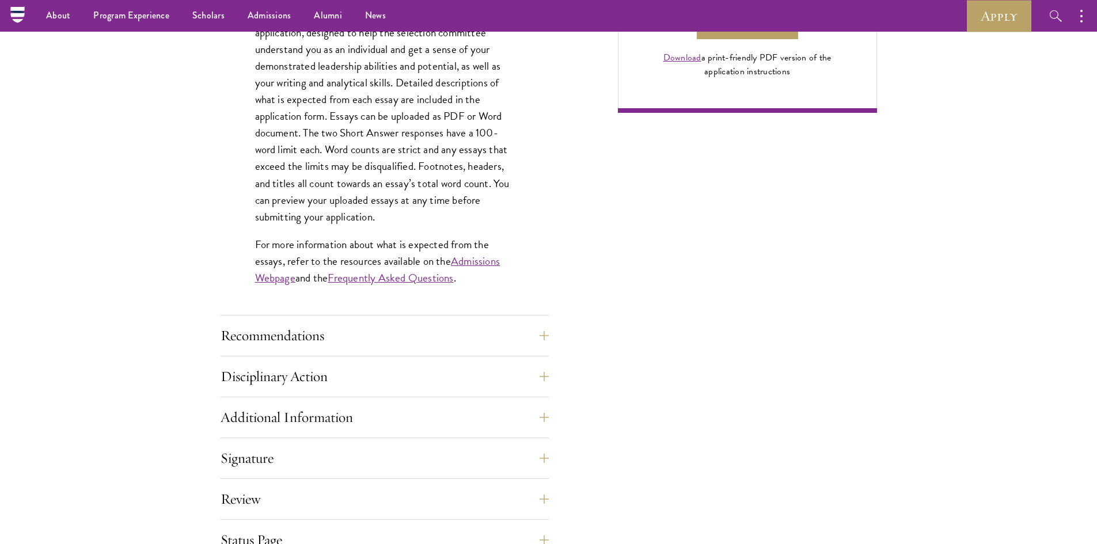
scroll to position [691, 0]
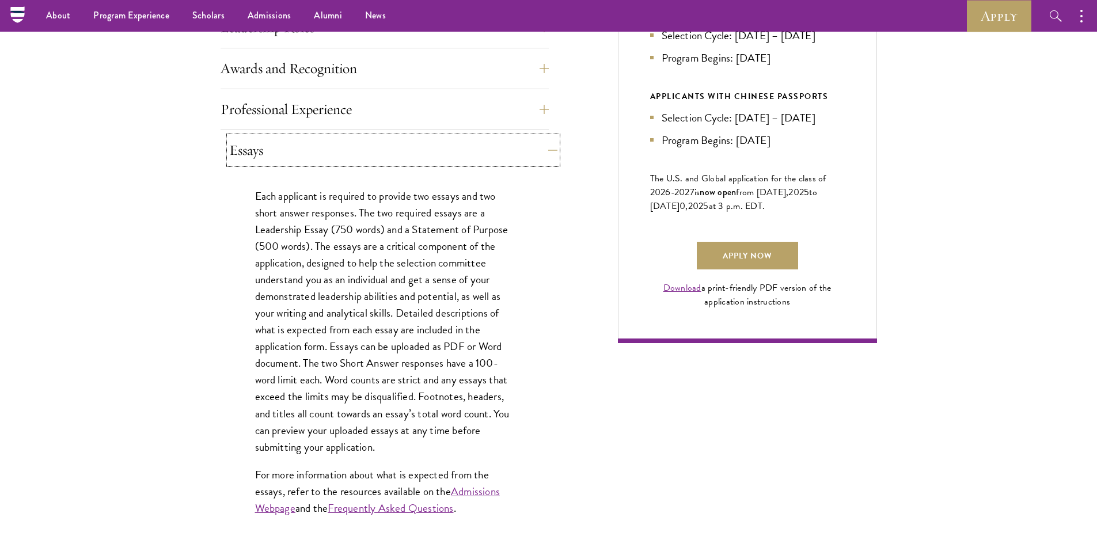
click at [318, 138] on button "Essays" at bounding box center [393, 151] width 328 height 28
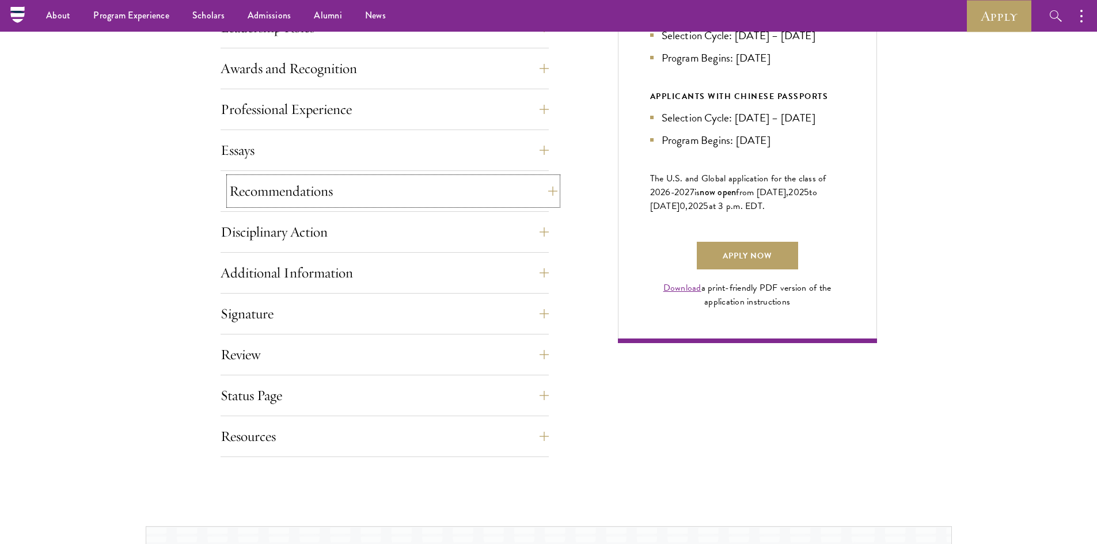
click at [317, 189] on button "Recommendations" at bounding box center [393, 191] width 328 height 28
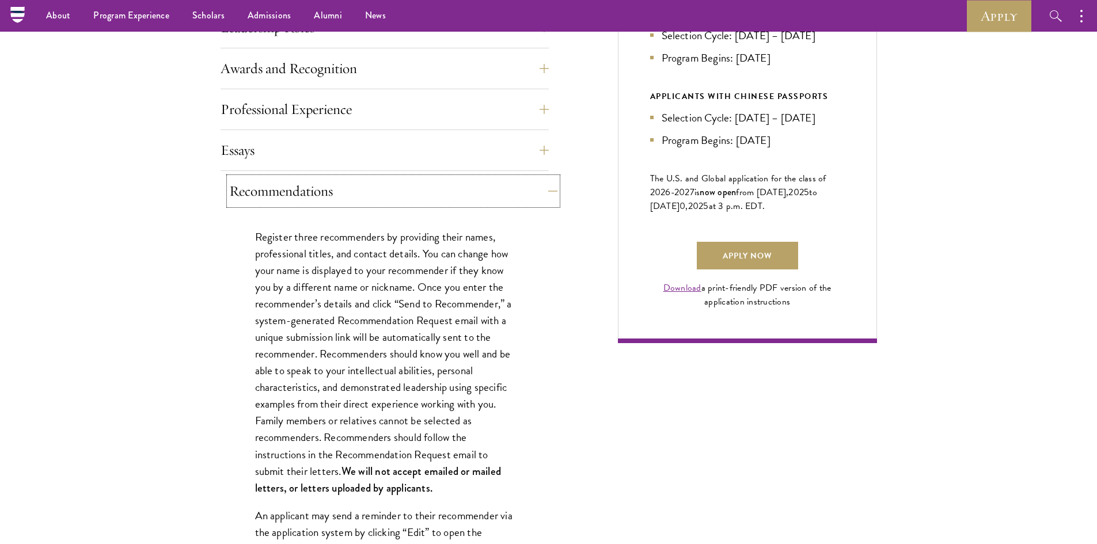
click at [317, 189] on button "Recommendations" at bounding box center [393, 191] width 328 height 28
